Goal: Use online tool/utility

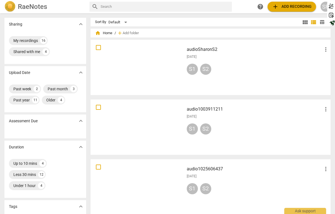
click at [144, 67] on div at bounding box center [137, 68] width 90 height 52
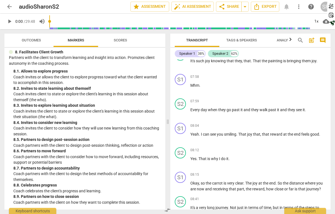
scroll to position [645, 0]
click at [192, 5] on span "auto_fix_high AI Assessment" at bounding box center [192, 6] width 37 height 7
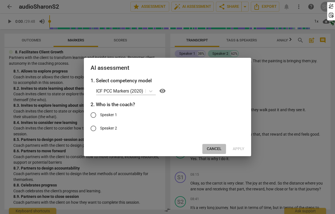
click at [214, 147] on span "Cancel" at bounding box center [214, 149] width 15 height 6
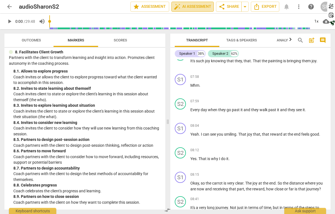
click at [183, 6] on span "auto_fix_high AI Assessment" at bounding box center [192, 6] width 37 height 7
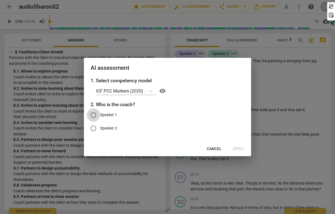
click at [96, 114] on input "Speaker 1" at bounding box center [93, 115] width 13 height 13
radio input "true"
click at [239, 148] on span "Apply" at bounding box center [238, 149] width 12 height 6
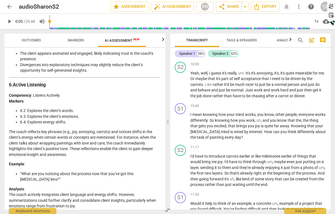
scroll to position [1742, 0]
